Goal: Information Seeking & Learning: Check status

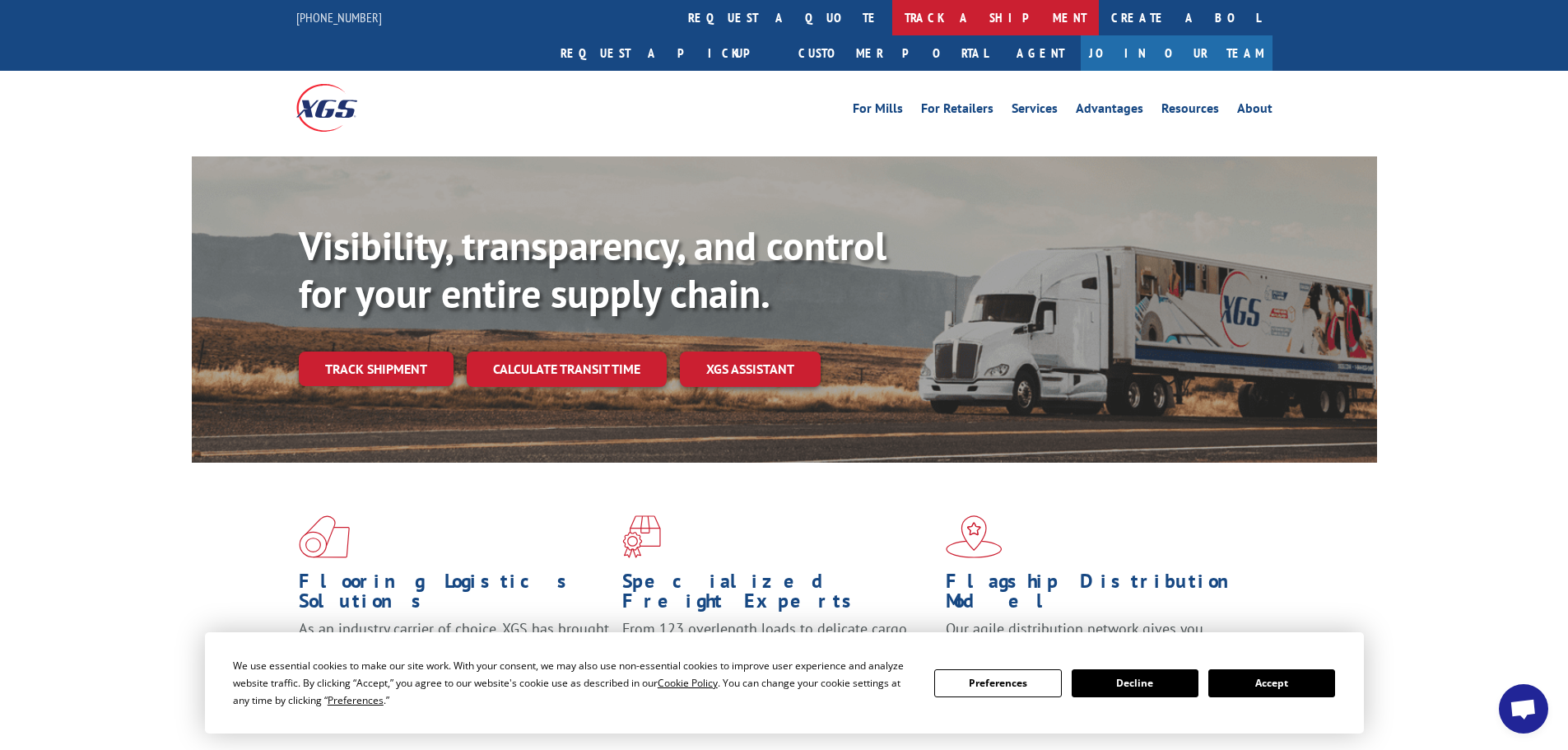
click at [893, 22] on link "track a shipment" at bounding box center [996, 17] width 207 height 36
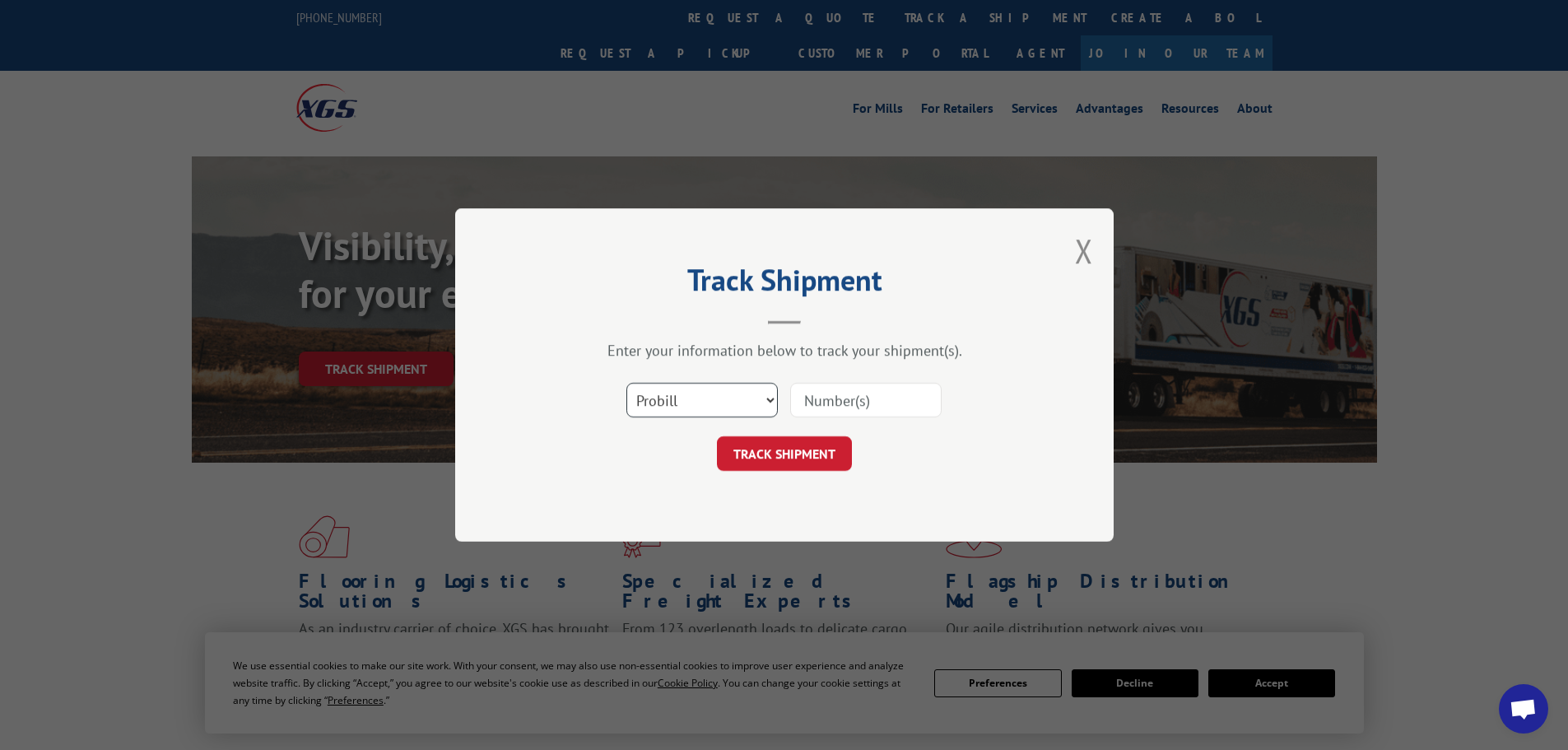
click at [774, 403] on select "Select category... Probill BOL PO" at bounding box center [702, 400] width 151 height 35
select select "bol"
click at [627, 382] on select "Select category... Probill BOL PO" at bounding box center [702, 400] width 151 height 35
click at [797, 390] on input at bounding box center [866, 400] width 151 height 35
paste input "6100047003\"
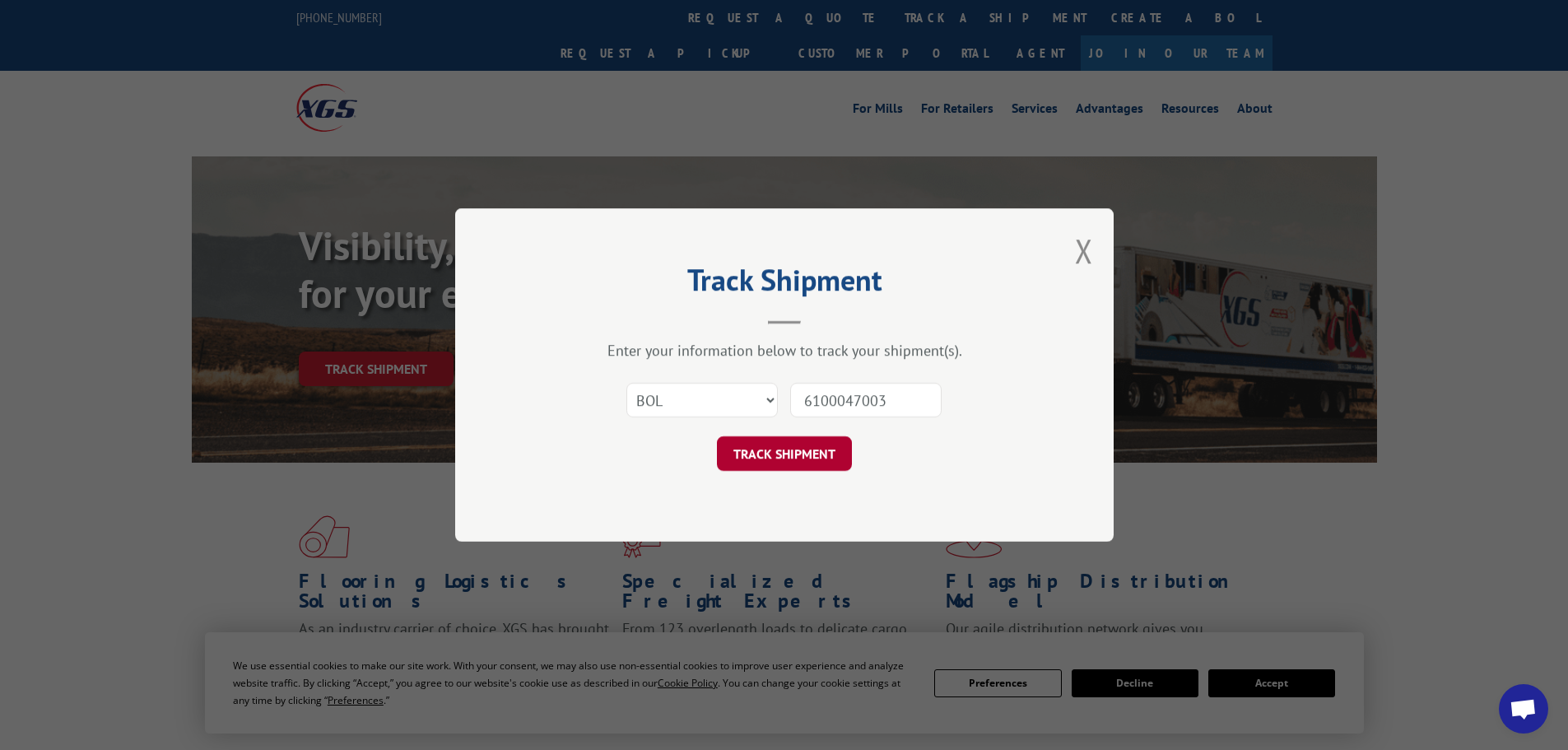
type input "6100047003"
click at [797, 443] on button "TRACK SHIPMENT" at bounding box center [784, 454] width 135 height 35
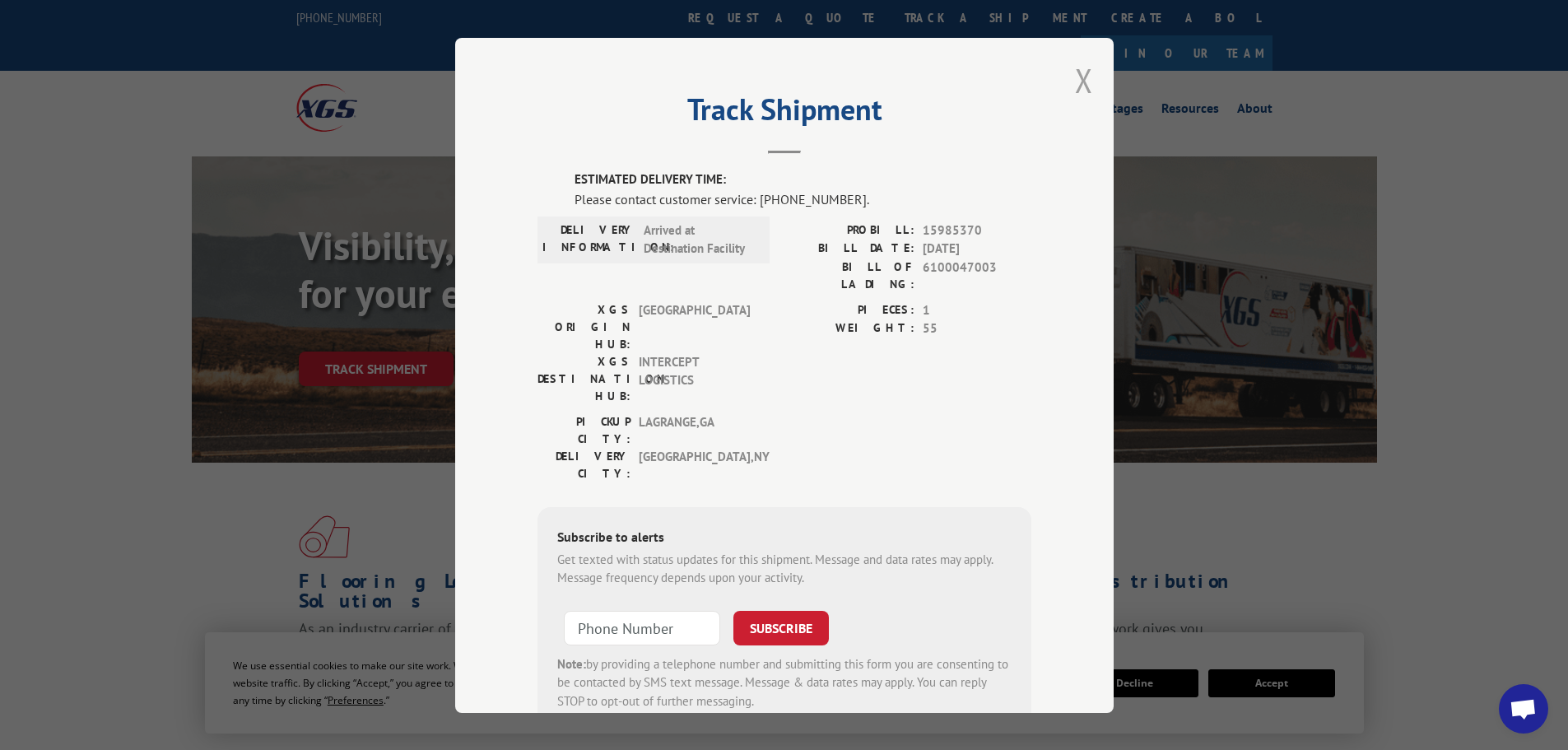
click at [1080, 81] on button "Close modal" at bounding box center [1084, 80] width 18 height 43
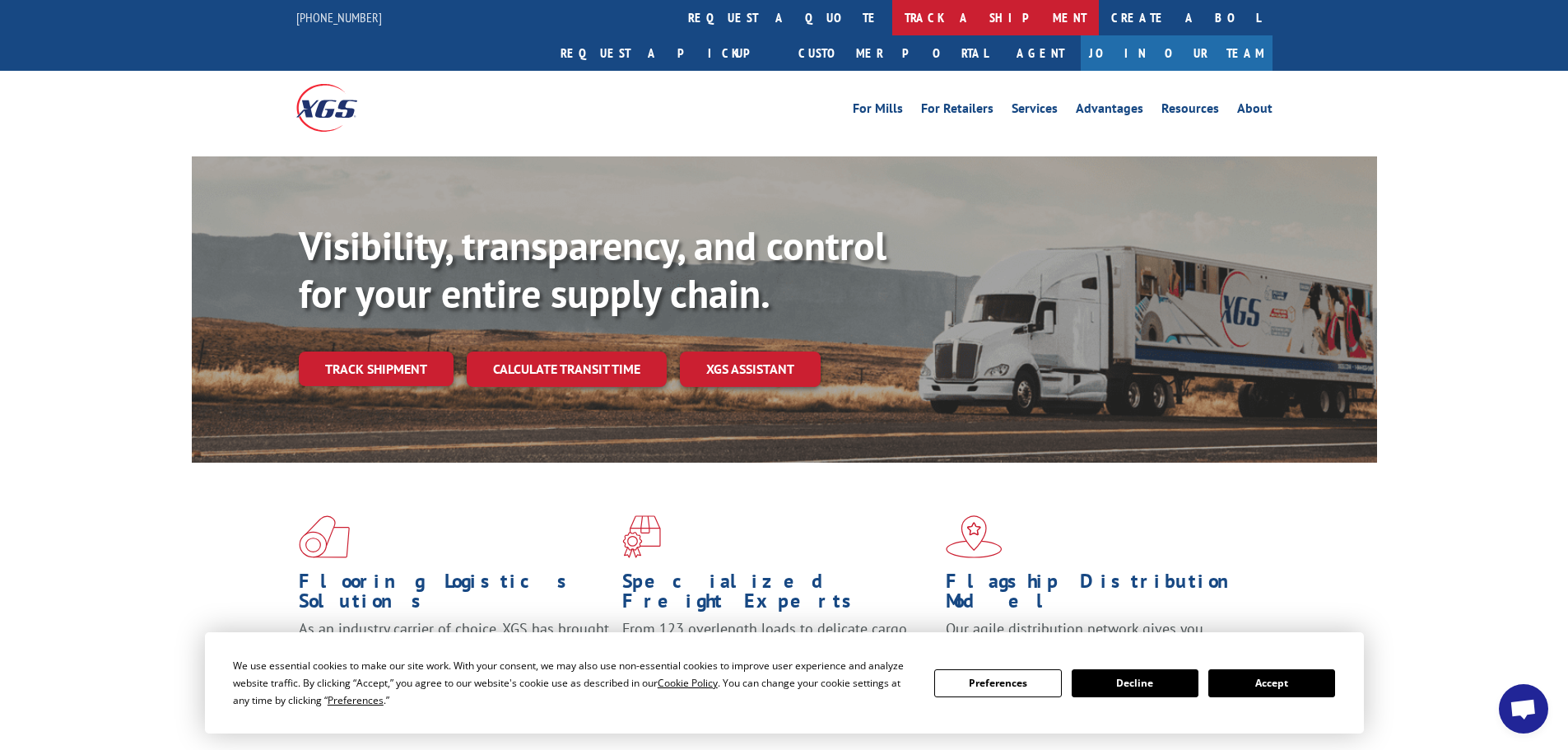
click at [893, 18] on link "track a shipment" at bounding box center [996, 17] width 207 height 36
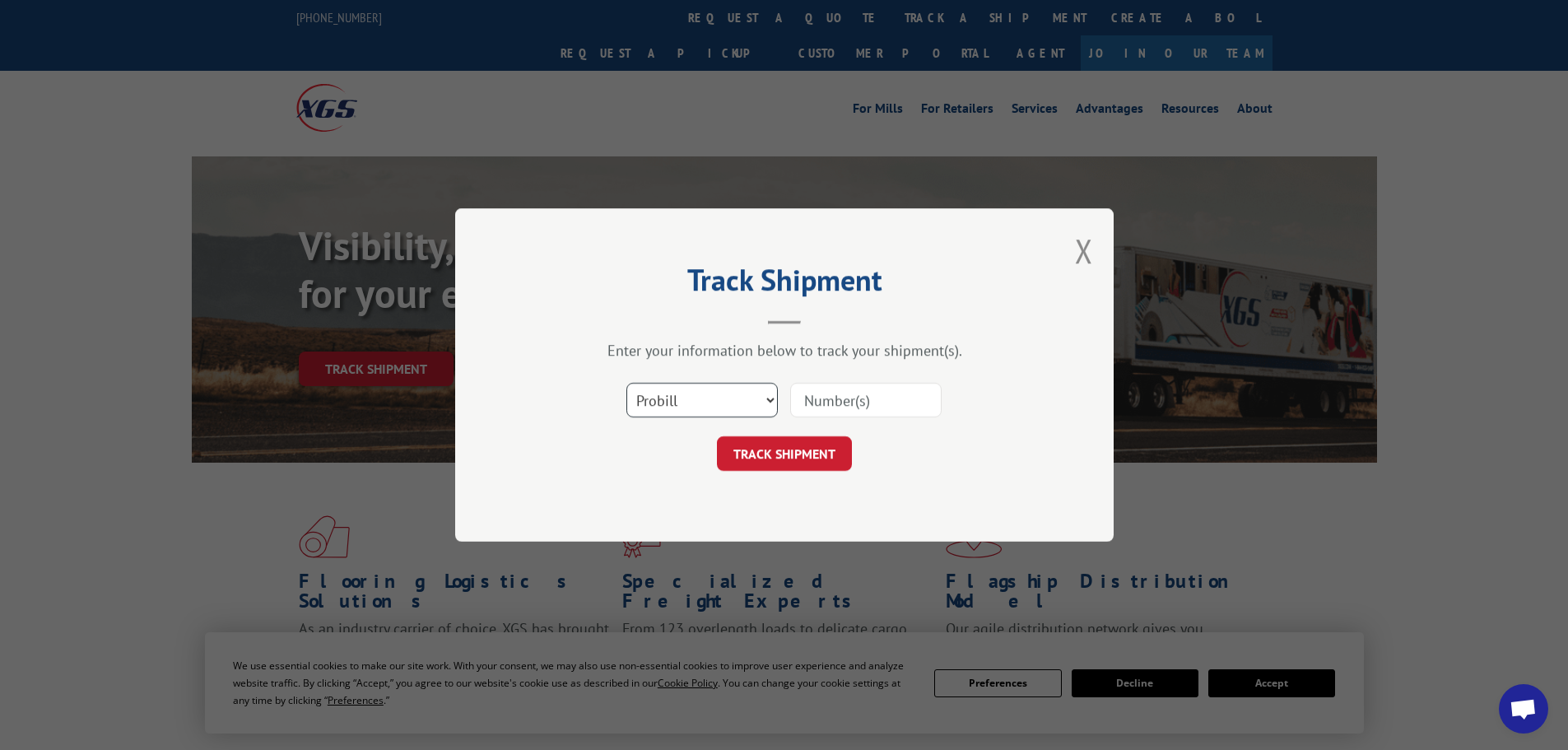
click at [770, 397] on select "Select category... Probill BOL PO" at bounding box center [702, 400] width 151 height 35
select select "bol"
click at [627, 382] on select "Select category... Probill BOL PO" at bounding box center [702, 400] width 151 height 35
click at [811, 396] on input at bounding box center [866, 400] width 151 height 35
paste input "6100047003"
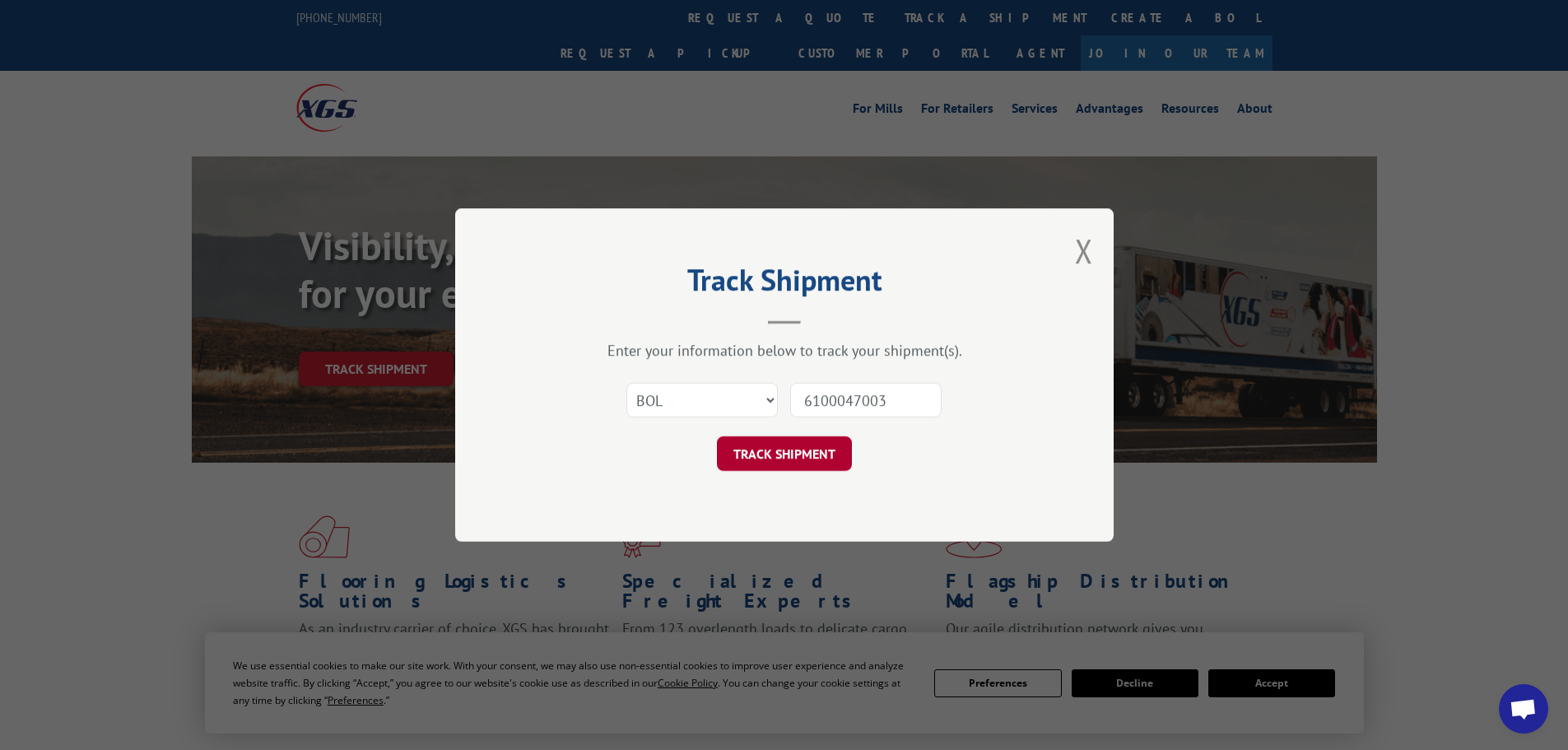
type input "6100047003"
click at [817, 449] on button "TRACK SHIPMENT" at bounding box center [784, 454] width 135 height 35
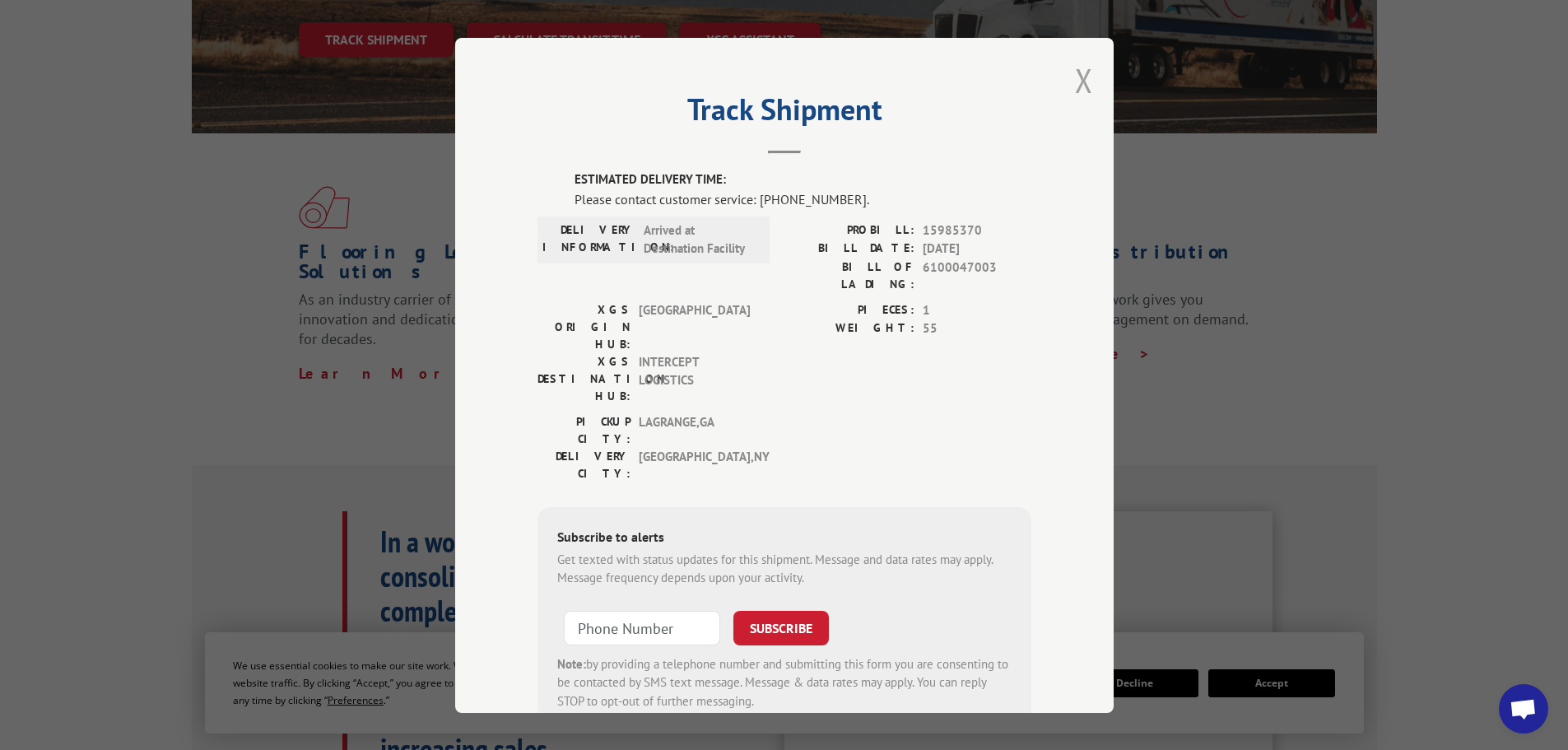
click at [1079, 83] on button "Close modal" at bounding box center [1084, 80] width 18 height 43
